Goal: Task Accomplishment & Management: Manage account settings

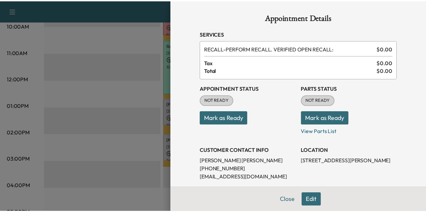
scroll to position [45, 0]
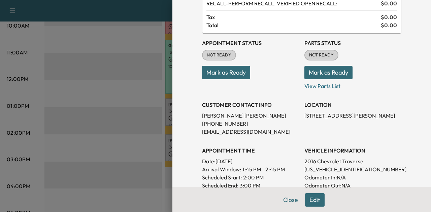
click at [124, 92] on div at bounding box center [215, 106] width 431 height 212
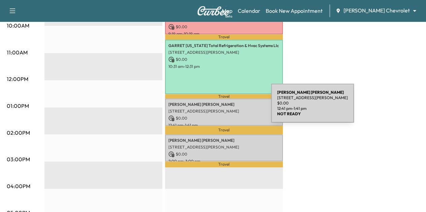
click at [230, 110] on p "[STREET_ADDRESS][PERSON_NAME]" at bounding box center [223, 111] width 111 height 5
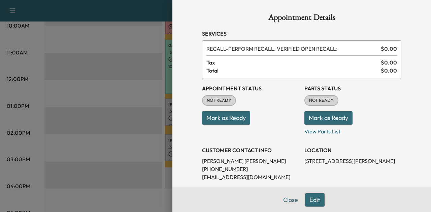
click at [241, 119] on button "Mark as Ready" at bounding box center [226, 117] width 48 height 13
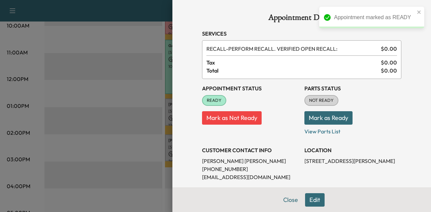
click at [332, 116] on button "Mark as Ready" at bounding box center [328, 117] width 48 height 13
click at [131, 144] on div at bounding box center [215, 106] width 431 height 212
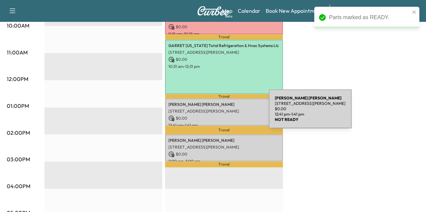
click at [218, 112] on div "Nathaniel Kallies 1200 Oakdale Ave, West St Paul, MN 55118, USA $ 0.00 12:41 pm…" at bounding box center [224, 112] width 118 height 27
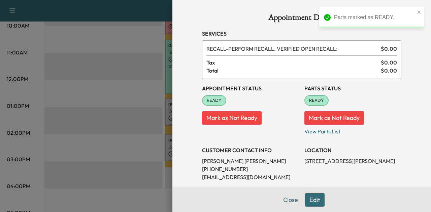
click at [142, 135] on div at bounding box center [215, 106] width 431 height 212
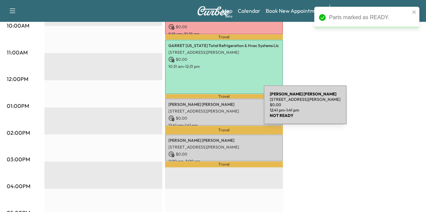
click at [212, 109] on p "[STREET_ADDRESS][PERSON_NAME]" at bounding box center [223, 111] width 111 height 5
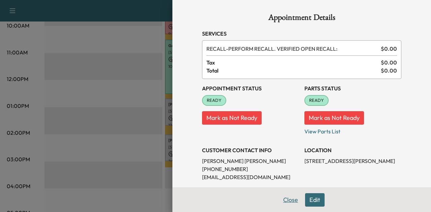
click at [283, 201] on button "Close" at bounding box center [291, 199] width 24 height 13
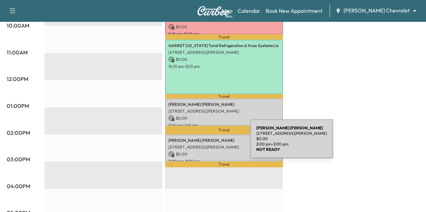
click at [200, 145] on p "[STREET_ADDRESS][PERSON_NAME]" at bounding box center [223, 147] width 111 height 5
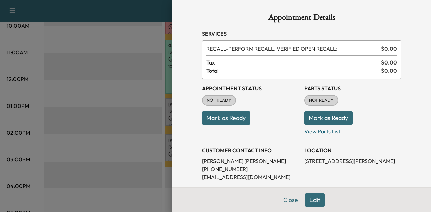
click at [217, 115] on button "Mark as Ready" at bounding box center [226, 117] width 48 height 13
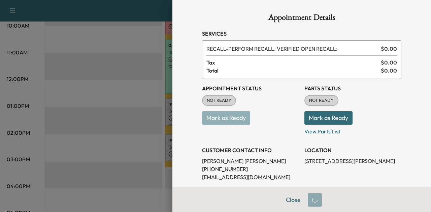
click at [313, 119] on button "Mark as Ready" at bounding box center [328, 117] width 48 height 13
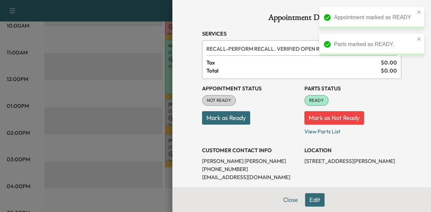
click at [229, 123] on button "Mark as Ready" at bounding box center [226, 117] width 48 height 13
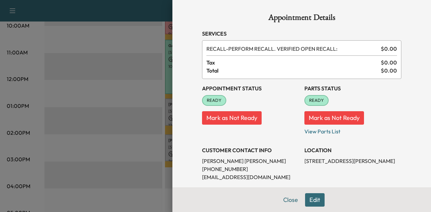
click at [139, 133] on div at bounding box center [215, 106] width 431 height 212
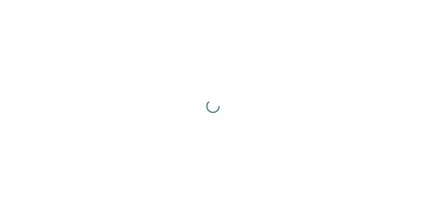
scroll to position [3, 0]
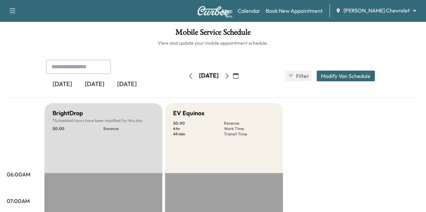
click at [232, 72] on button "button" at bounding box center [226, 76] width 11 height 11
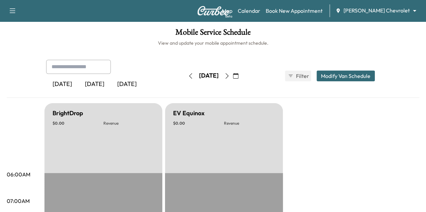
click at [229, 75] on icon "button" at bounding box center [226, 75] width 5 height 5
click at [229, 74] on icon "button" at bounding box center [226, 75] width 5 height 5
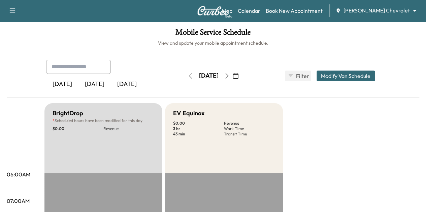
click at [188, 75] on icon "button" at bounding box center [190, 75] width 5 height 5
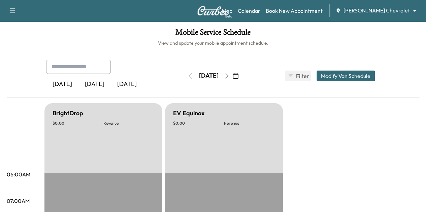
click at [188, 75] on icon "button" at bounding box center [190, 75] width 5 height 5
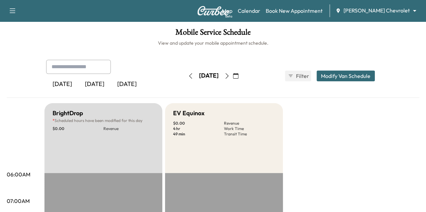
click at [229, 78] on icon "button" at bounding box center [226, 75] width 5 height 5
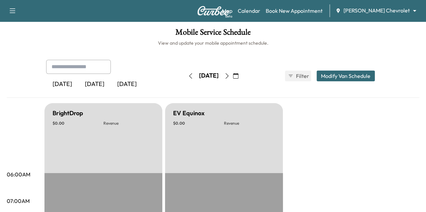
click at [229, 78] on icon "button" at bounding box center [226, 75] width 5 height 5
click at [232, 72] on button "button" at bounding box center [226, 76] width 11 height 11
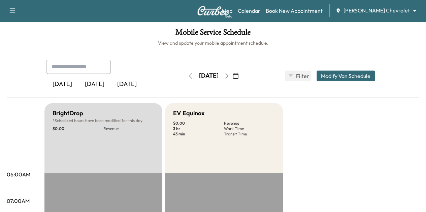
click at [229, 74] on icon "button" at bounding box center [226, 75] width 5 height 5
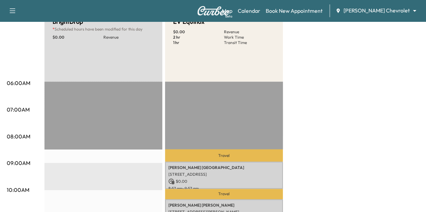
scroll to position [14, 0]
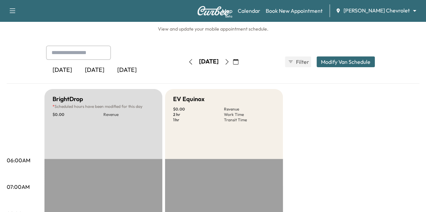
click at [232, 58] on button "button" at bounding box center [226, 62] width 11 height 11
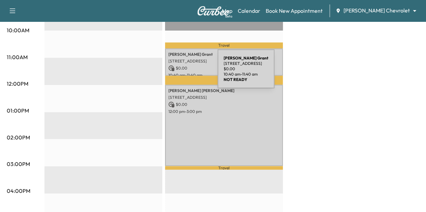
scroll to position [258, 0]
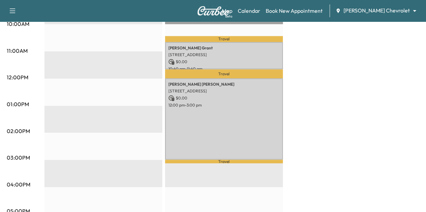
click at [352, 65] on div "BrightDrop * Scheduled hours have been modified for this day $ 0.00 Revenue EST…" at bounding box center [231, 98] width 374 height 505
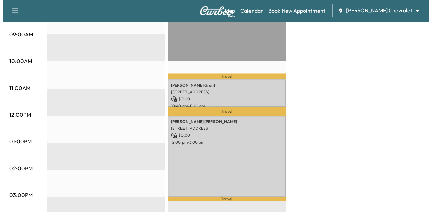
scroll to position [220, 0]
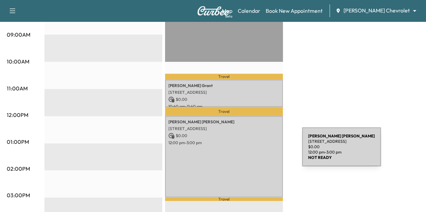
click at [251, 151] on div "JOEL THEISEN 1869 Eagle Ridge Drive apt#1, Mendota Heights, MN 55118, US $ 0.00…" at bounding box center [224, 156] width 118 height 81
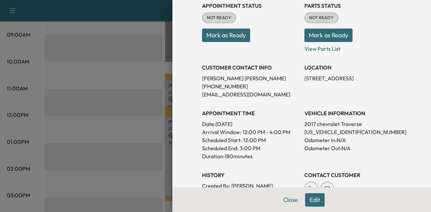
scroll to position [82, 0]
click at [118, 157] on div at bounding box center [215, 106] width 431 height 212
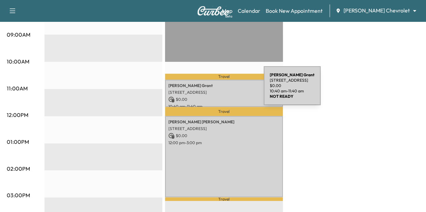
click at [213, 91] on p "7701 HOMESTEAD AVE S, COTTAGE GROVE, MN 55016, USA" at bounding box center [223, 92] width 111 height 5
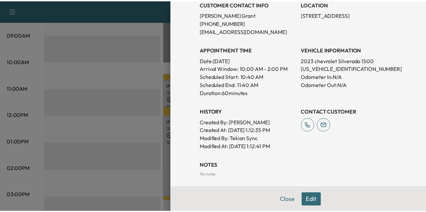
scroll to position [147, 0]
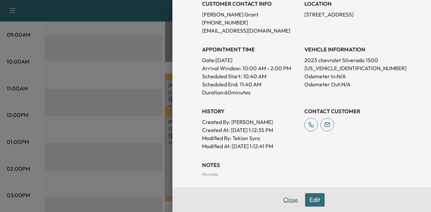
click at [281, 199] on button "Close" at bounding box center [291, 199] width 24 height 13
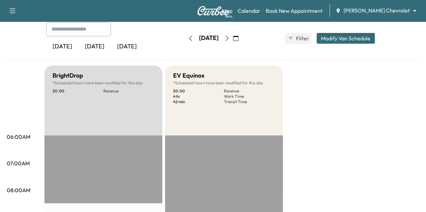
scroll to position [37, 0]
click at [188, 41] on icon "button" at bounding box center [190, 38] width 5 height 5
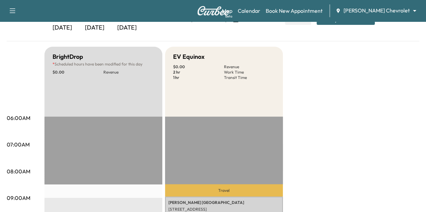
scroll to position [46, 0]
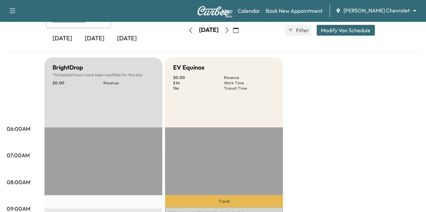
click at [188, 29] on icon "button" at bounding box center [190, 30] width 5 height 5
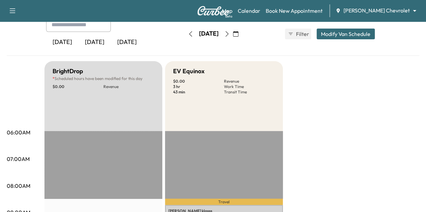
scroll to position [42, 0]
click at [229, 34] on icon "button" at bounding box center [226, 34] width 5 height 5
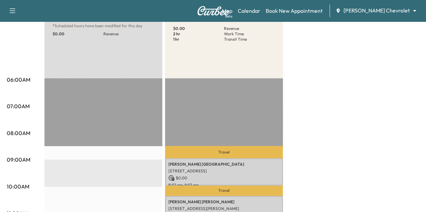
scroll to position [36, 0]
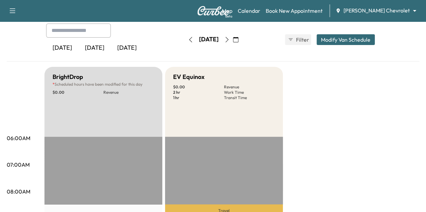
click at [229, 41] on icon "button" at bounding box center [226, 39] width 5 height 5
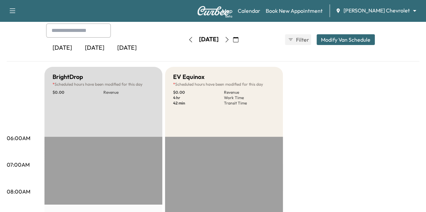
click at [232, 41] on div "[DATE]" at bounding box center [209, 39] width 48 height 11
click at [232, 40] on button "button" at bounding box center [226, 39] width 11 height 11
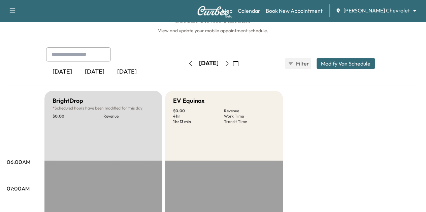
click at [228, 65] on icon "button" at bounding box center [226, 63] width 3 height 5
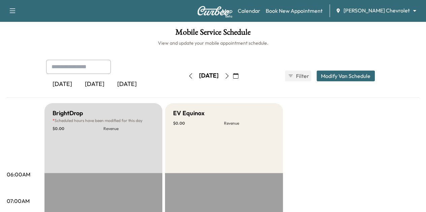
scroll to position [1, 0]
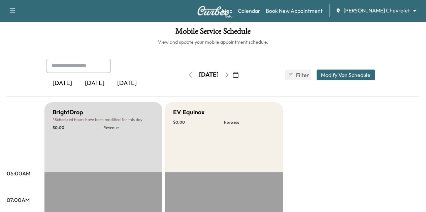
click at [229, 72] on icon "button" at bounding box center [226, 74] width 5 height 5
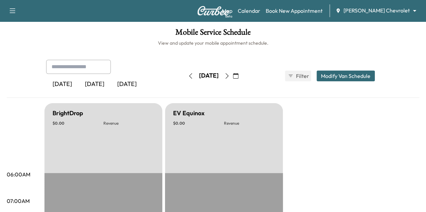
click at [188, 77] on icon "button" at bounding box center [190, 75] width 5 height 5
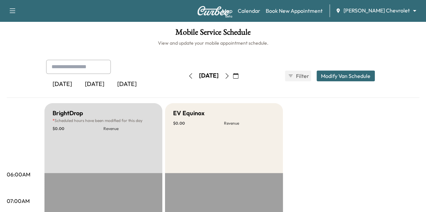
click at [188, 75] on icon "button" at bounding box center [190, 75] width 5 height 5
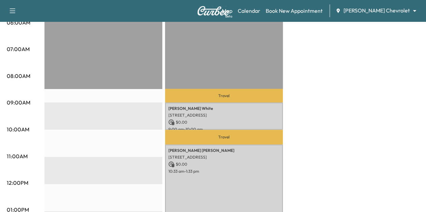
scroll to position [146, 0]
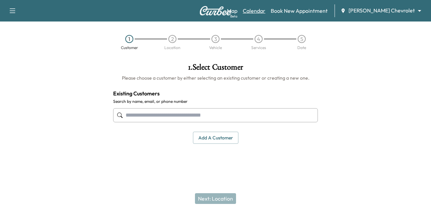
click at [265, 10] on link "Calendar" at bounding box center [254, 11] width 23 height 8
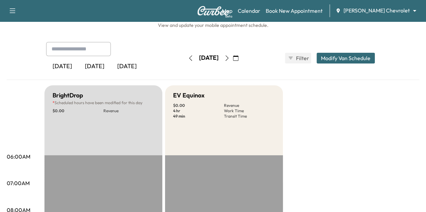
scroll to position [17, 0]
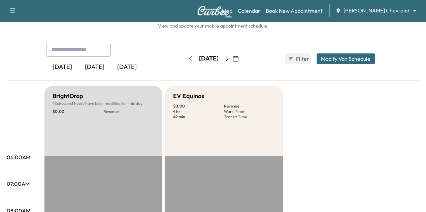
click at [229, 59] on icon "button" at bounding box center [226, 58] width 5 height 5
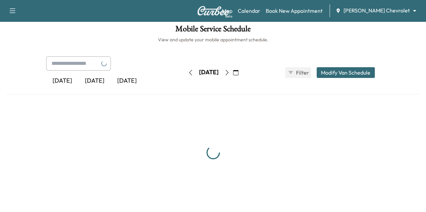
scroll to position [17, 0]
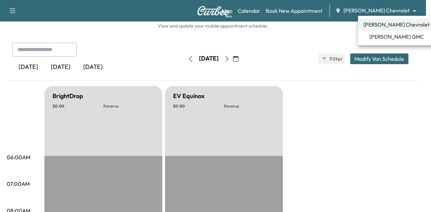
click at [396, 14] on body "Support Log Out Map Beta Calendar Book New Appointment [PERSON_NAME] Chevrolet …" at bounding box center [215, 89] width 431 height 212
click at [398, 38] on span "[PERSON_NAME] GMC" at bounding box center [396, 37] width 55 height 8
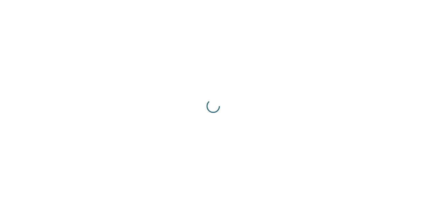
scroll to position [0, 0]
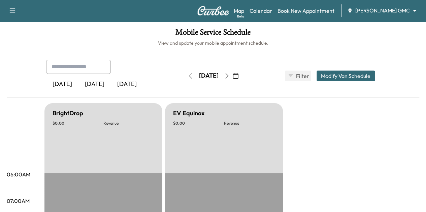
click at [238, 77] on icon "button" at bounding box center [235, 75] width 5 height 5
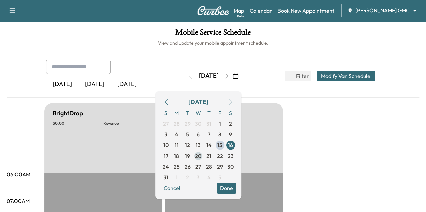
click at [201, 154] on span "20" at bounding box center [198, 156] width 6 height 8
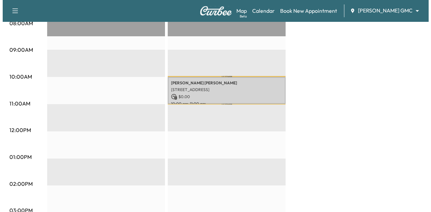
scroll to position [199, 0]
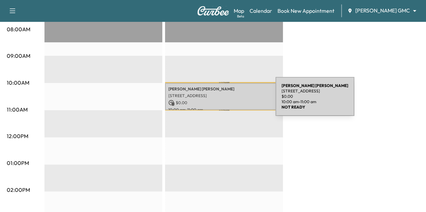
click at [225, 101] on p "$ 0.00" at bounding box center [223, 103] width 111 height 6
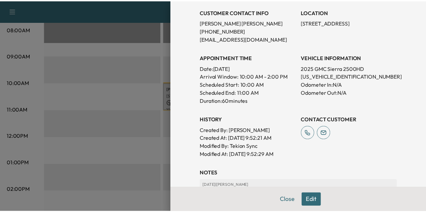
scroll to position [0, 0]
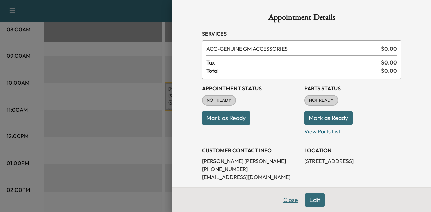
click at [281, 201] on button "Close" at bounding box center [291, 199] width 24 height 13
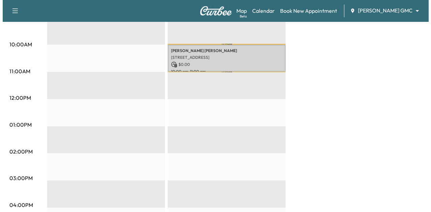
scroll to position [237, 0]
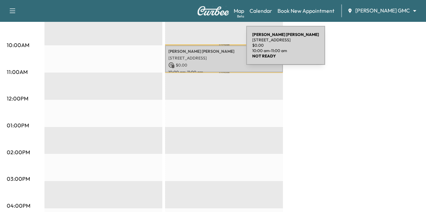
click at [195, 49] on p "[PERSON_NAME]" at bounding box center [223, 51] width 111 height 5
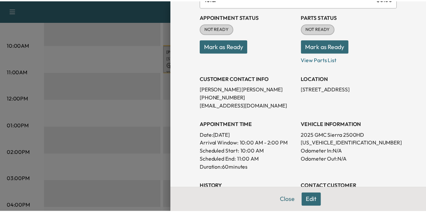
scroll to position [69, 0]
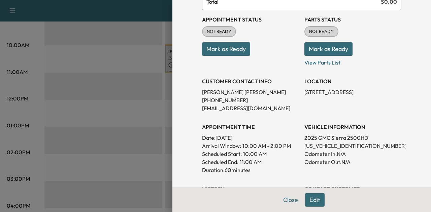
click at [135, 99] on div at bounding box center [215, 106] width 431 height 212
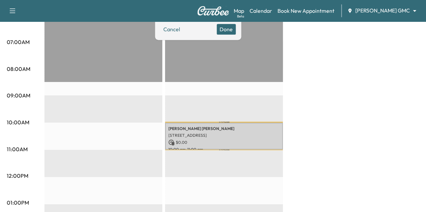
scroll to position [214, 0]
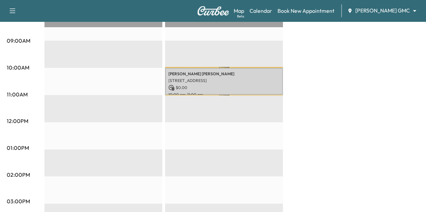
click at [345, 30] on div "BrightDrop $ 0.00 Revenue EST Start EV Equinox $ 0.00 Revenue 1 hr Work Time 3 …" at bounding box center [231, 141] width 374 height 505
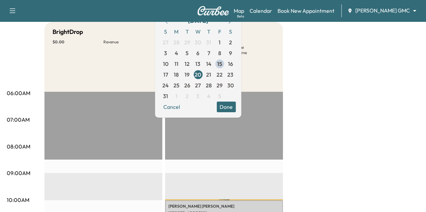
scroll to position [55, 0]
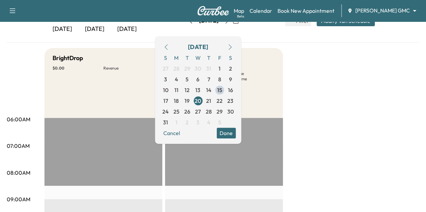
click at [236, 132] on button "Done" at bounding box center [225, 133] width 19 height 11
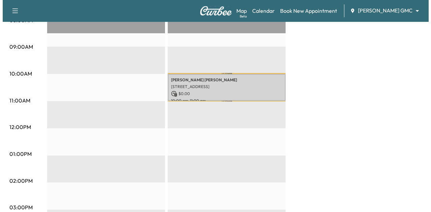
scroll to position [208, 0]
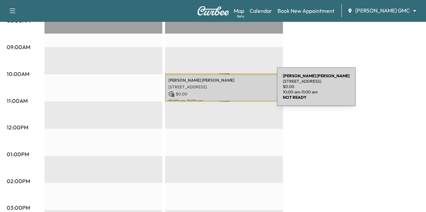
click at [226, 91] on p "$ 0.00" at bounding box center [223, 94] width 111 height 6
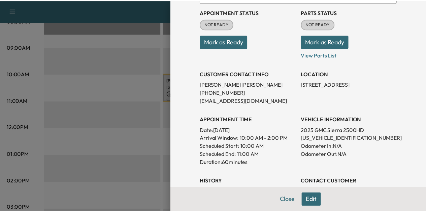
scroll to position [82, 0]
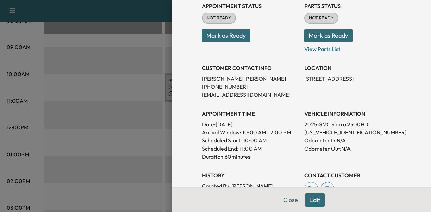
click at [318, 132] on p "[US_VEHICLE_IDENTIFICATION_NUMBER]" at bounding box center [352, 133] width 97 height 8
click at [319, 136] on p "[US_VEHICLE_IDENTIFICATION_NUMBER]" at bounding box center [352, 133] width 97 height 8
click at [112, 125] on div at bounding box center [215, 106] width 431 height 212
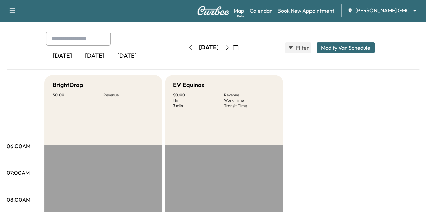
click at [185, 45] on button "button" at bounding box center [190, 47] width 11 height 11
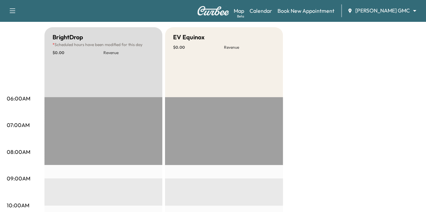
scroll to position [28, 0]
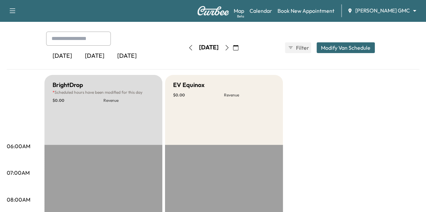
click at [228, 45] on icon "button" at bounding box center [226, 47] width 3 height 5
